Goal: Task Accomplishment & Management: Complete application form

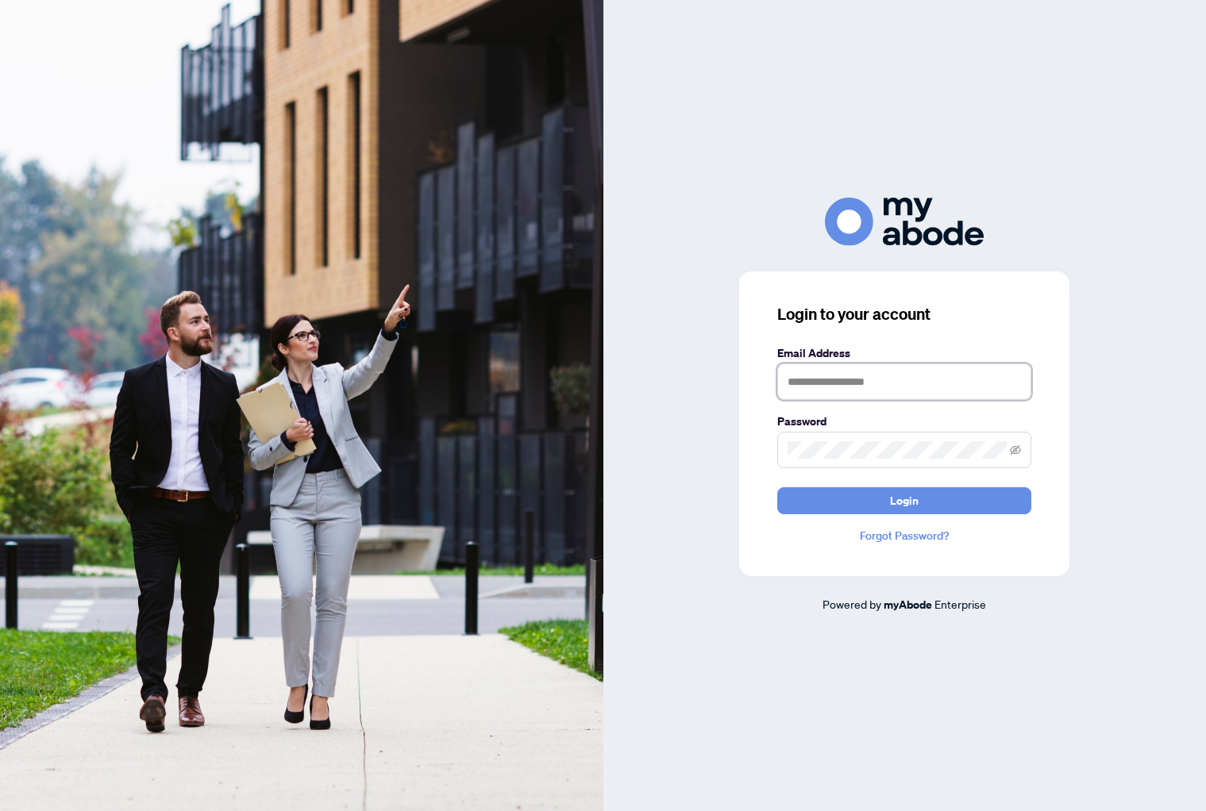
type input "**********"
click at [917, 498] on span "Login" at bounding box center [904, 500] width 29 height 25
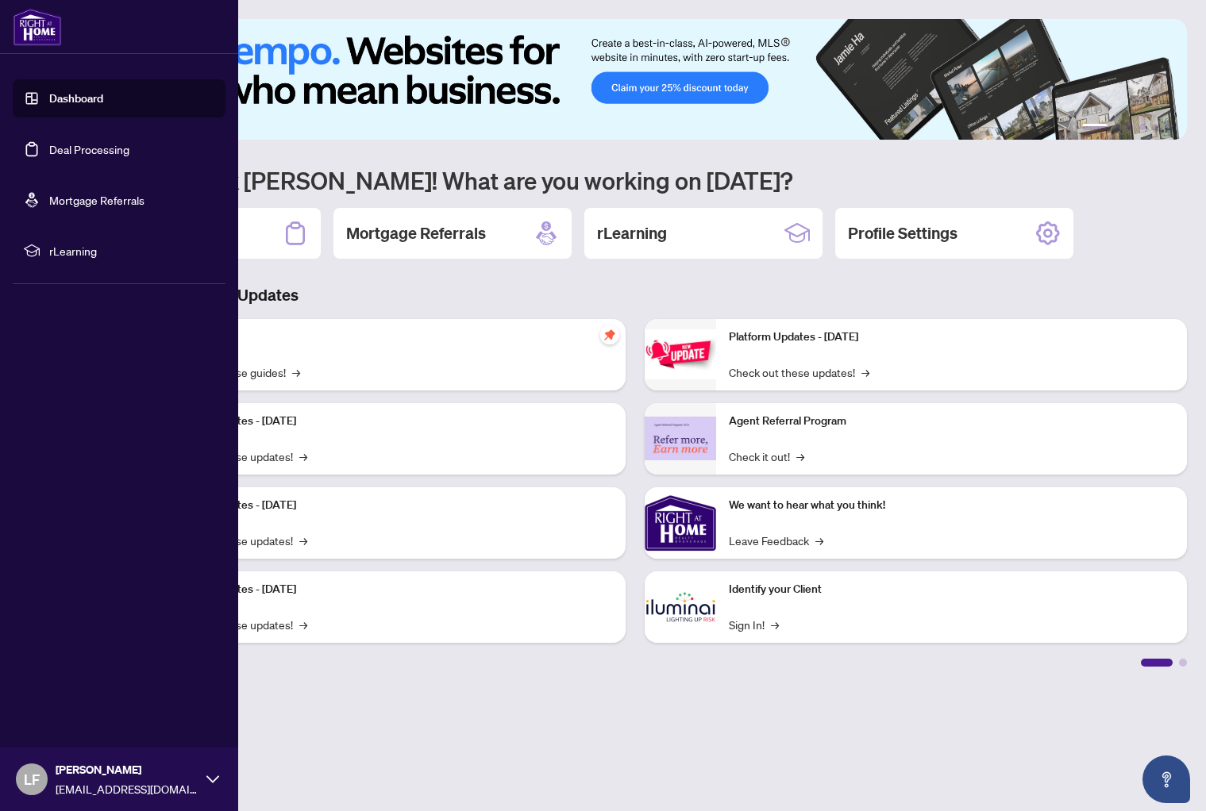
click at [49, 144] on link "Deal Processing" at bounding box center [89, 149] width 80 height 14
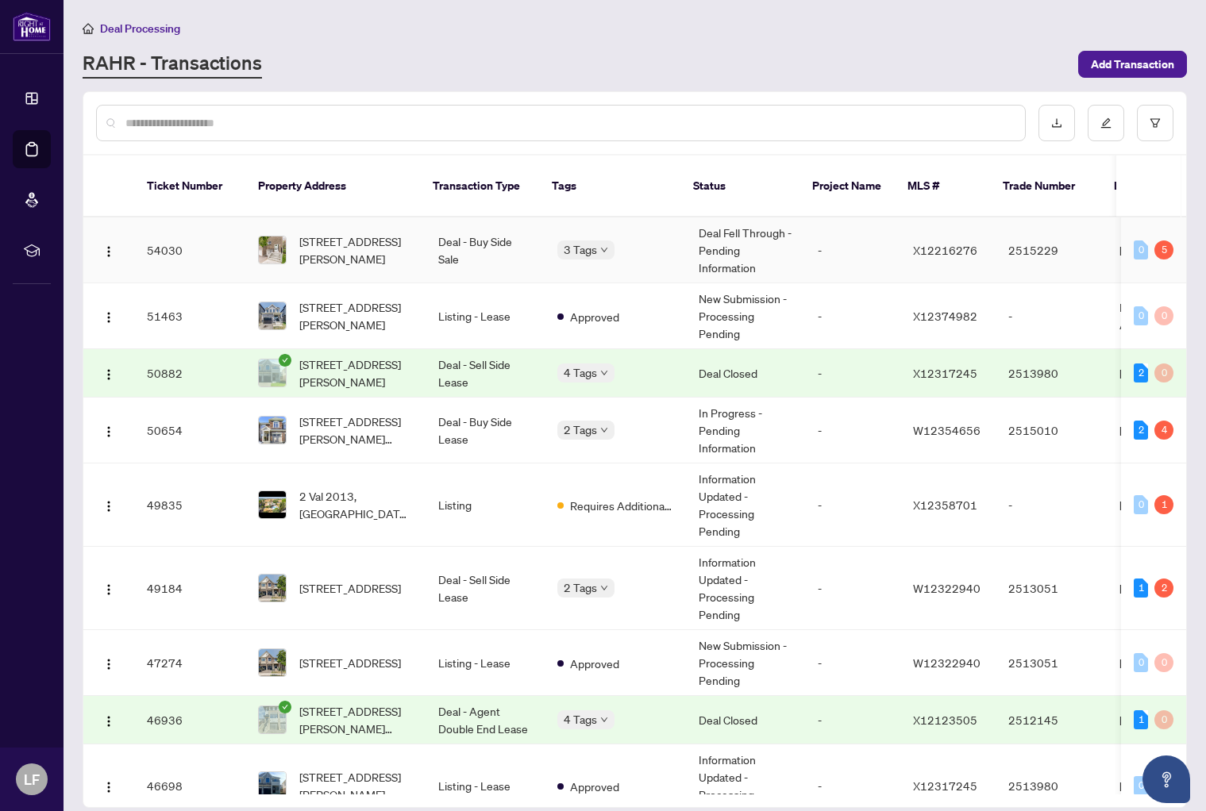
click at [414, 244] on td "[STREET_ADDRESS][PERSON_NAME]" at bounding box center [335, 250] width 180 height 66
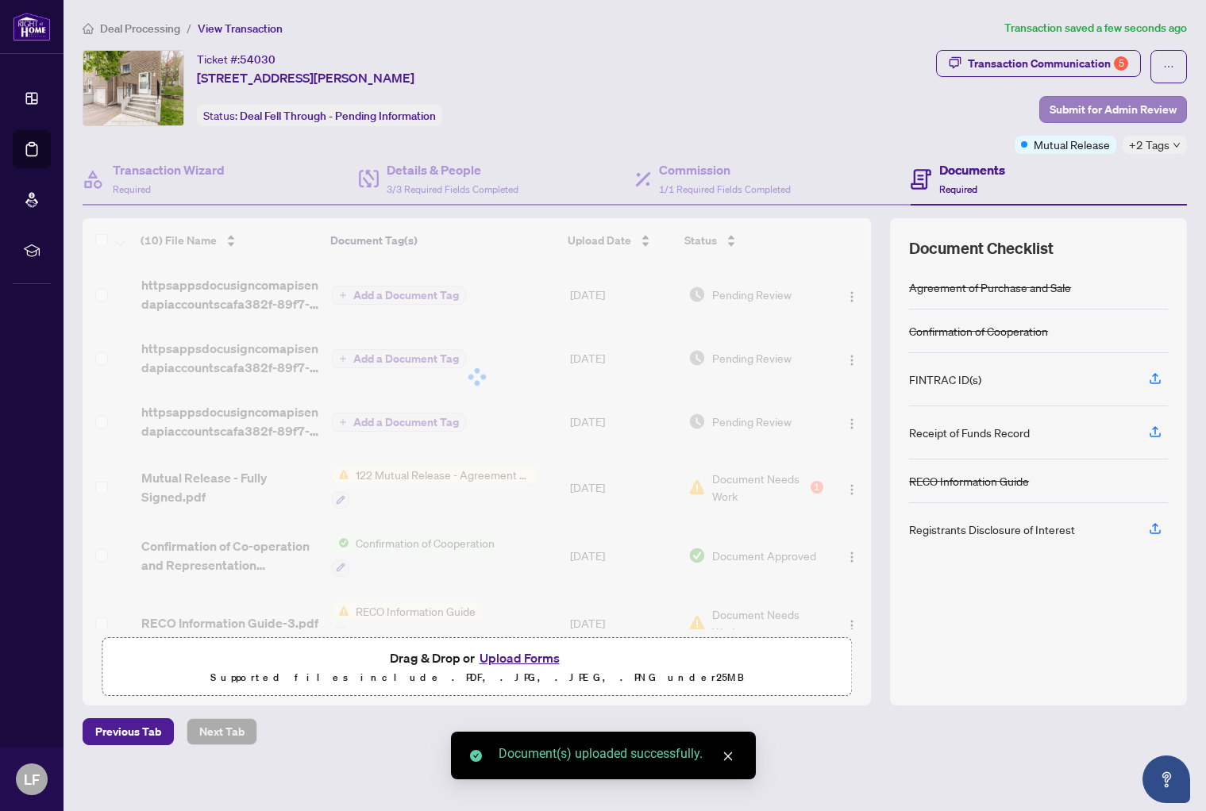
click at [1102, 113] on span "Submit for Admin Review" at bounding box center [1112, 109] width 127 height 25
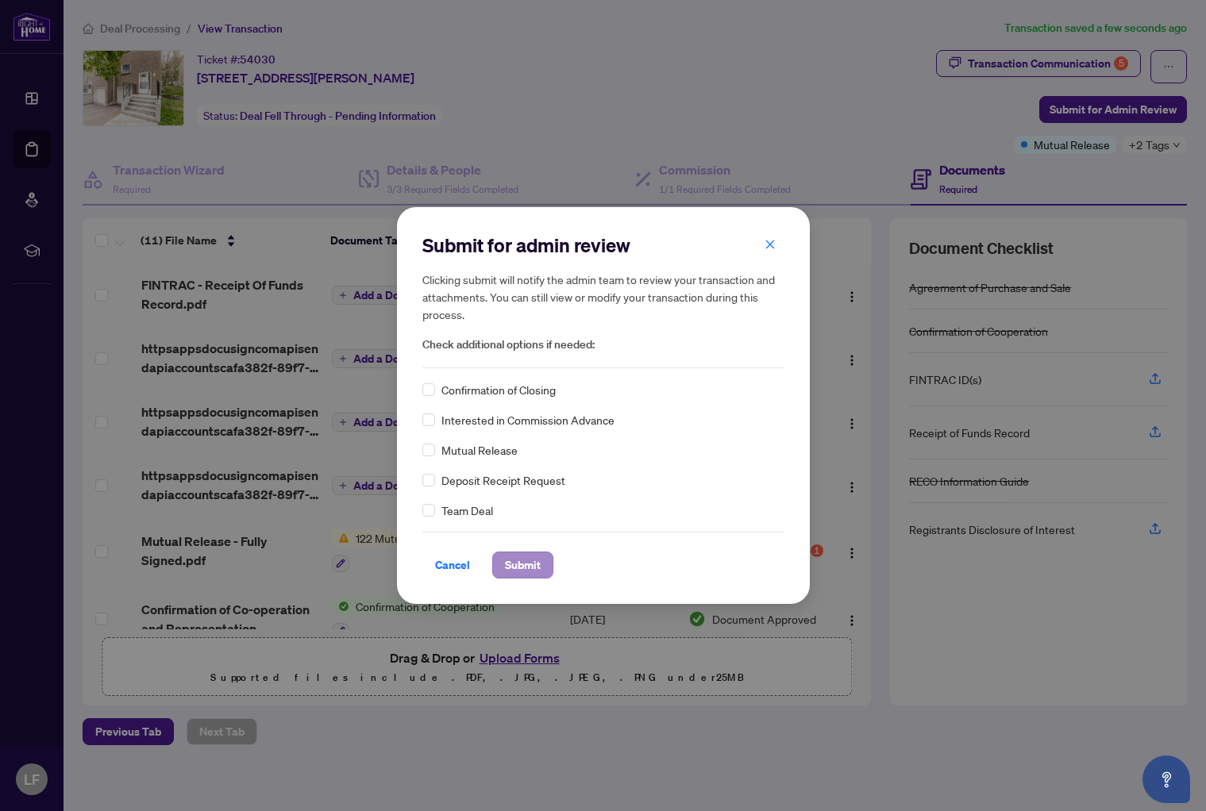
click at [512, 566] on span "Submit" at bounding box center [523, 564] width 36 height 25
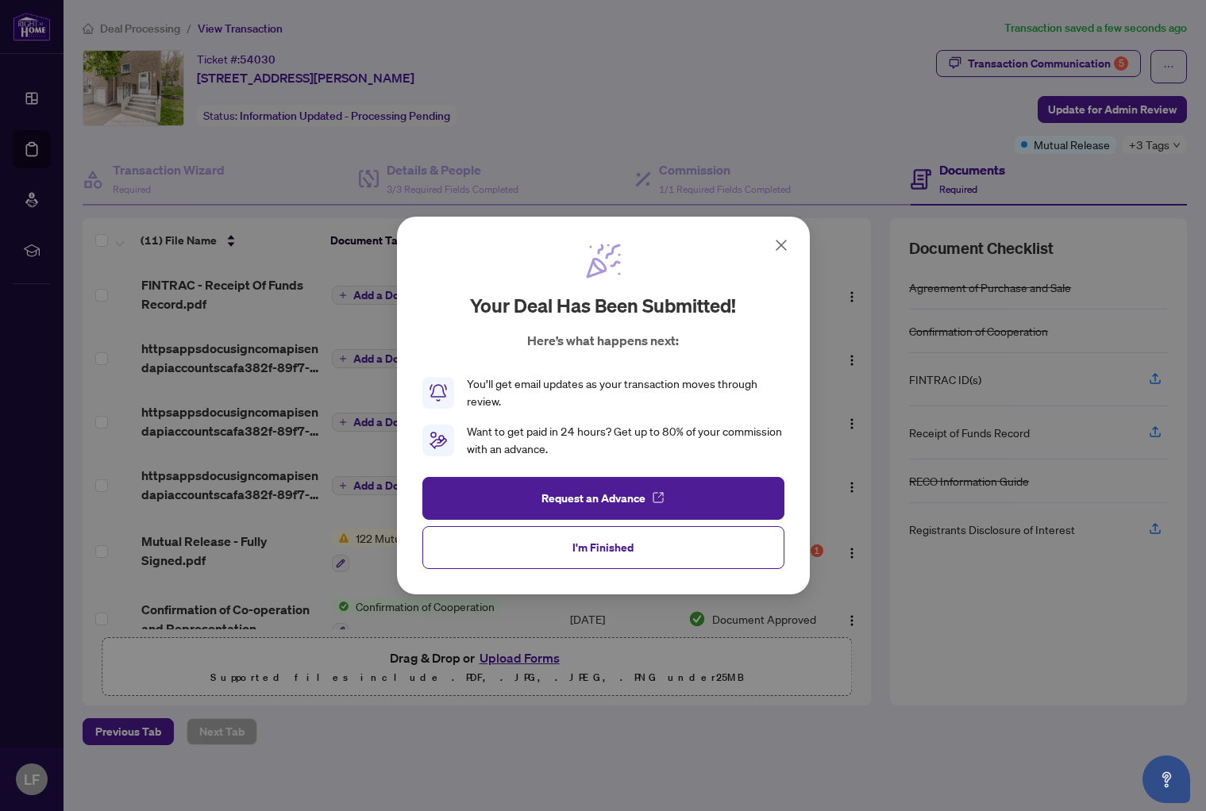
click at [783, 249] on icon at bounding box center [781, 245] width 10 height 10
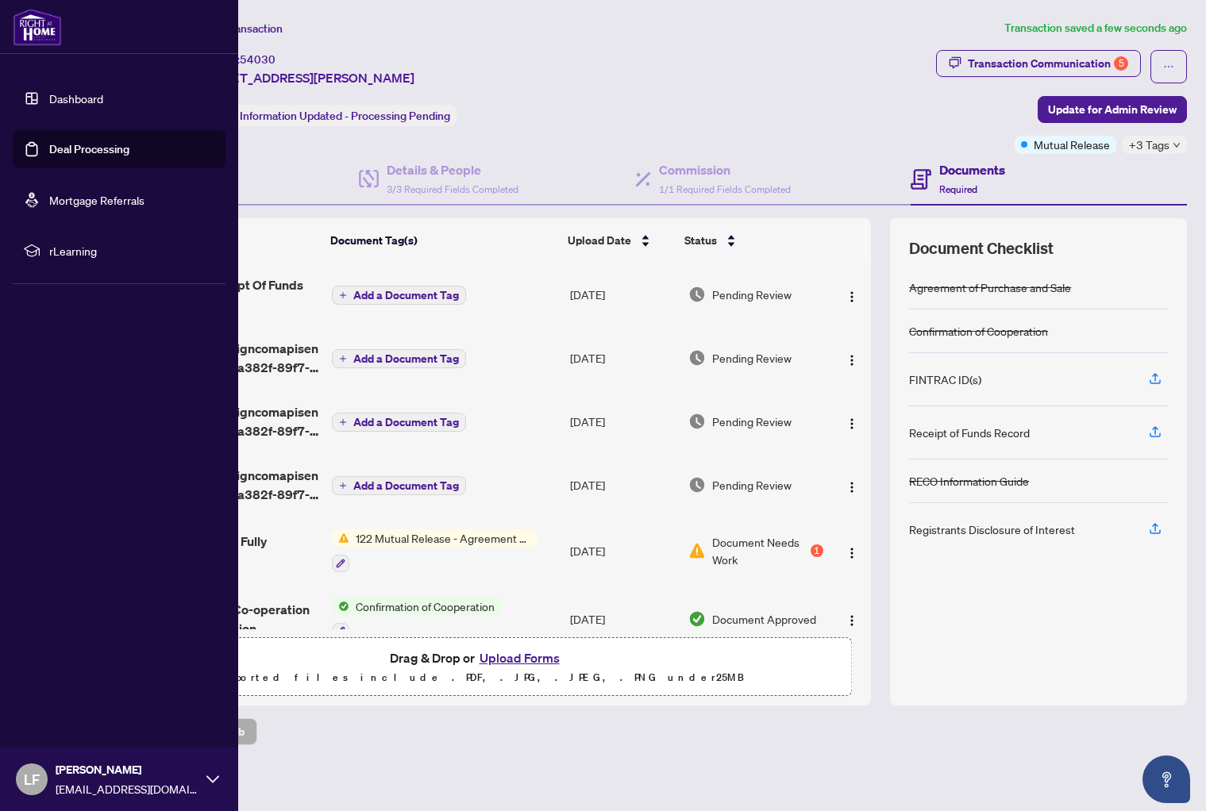
click at [49, 101] on link "Dashboard" at bounding box center [76, 98] width 54 height 14
